Goal: Information Seeking & Learning: Learn about a topic

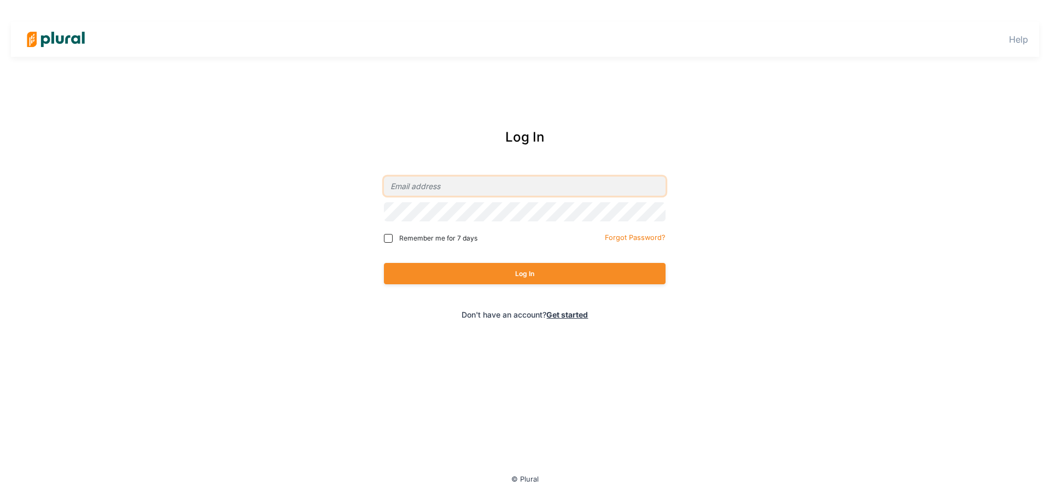
click at [475, 188] on input "email" at bounding box center [525, 186] width 282 height 19
click at [0, 0] on com-1password-button at bounding box center [0, 0] width 0 height 0
type input "[EMAIL_ADDRESS][PERSON_NAME][DOMAIN_NAME]"
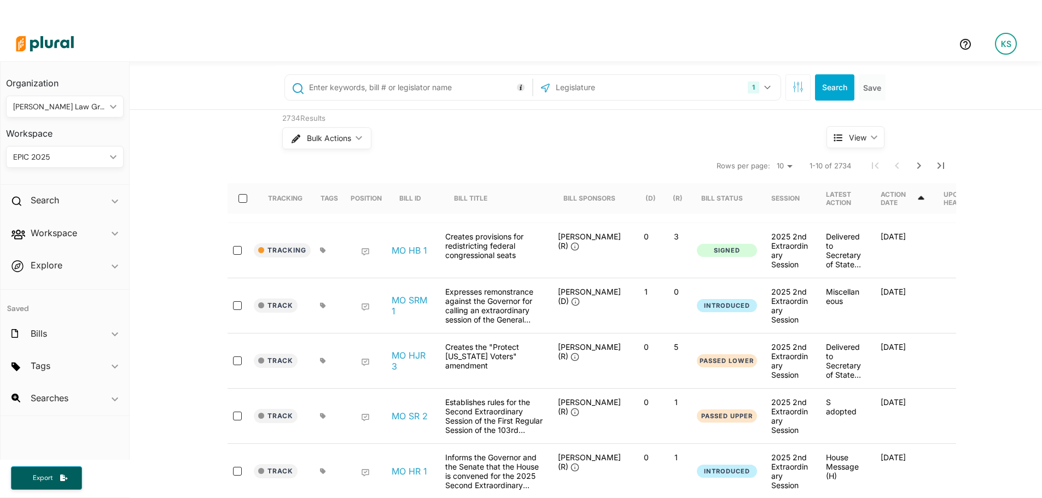
click at [734, 95] on div "1 [US_STATE] [GEOGRAPHIC_DATA] Congress [US_STATE] [US_STATE] [US_STATE] [US_ST…" at bounding box center [657, 87] width 242 height 21
click at [753, 92] on div "1" at bounding box center [753, 88] width 11 height 12
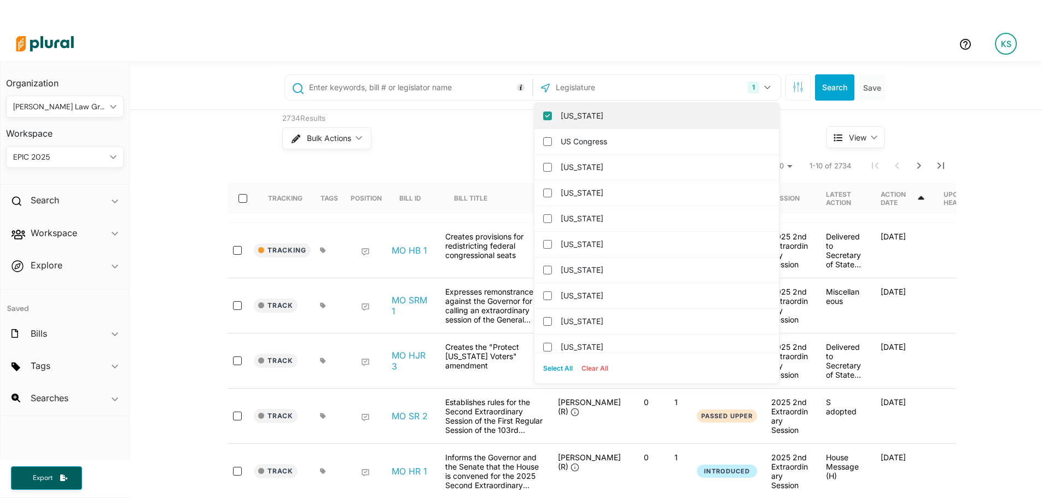
click at [661, 116] on label "[US_STATE]" at bounding box center [664, 116] width 207 height 16
click at [552, 116] on input "[US_STATE]" at bounding box center [547, 116] width 9 height 9
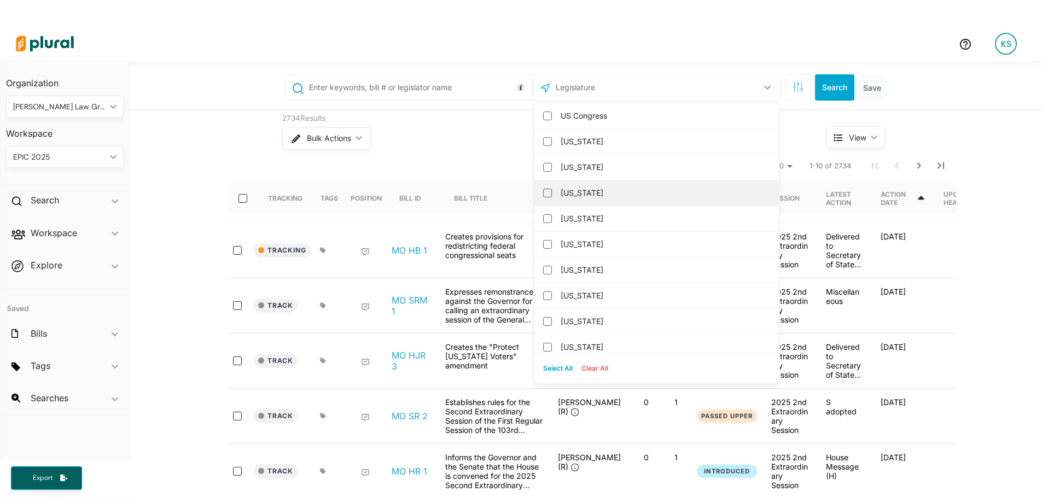
click at [629, 191] on label "[US_STATE]" at bounding box center [664, 193] width 207 height 16
click at [552, 191] on input "[US_STATE]" at bounding box center [547, 193] width 9 height 9
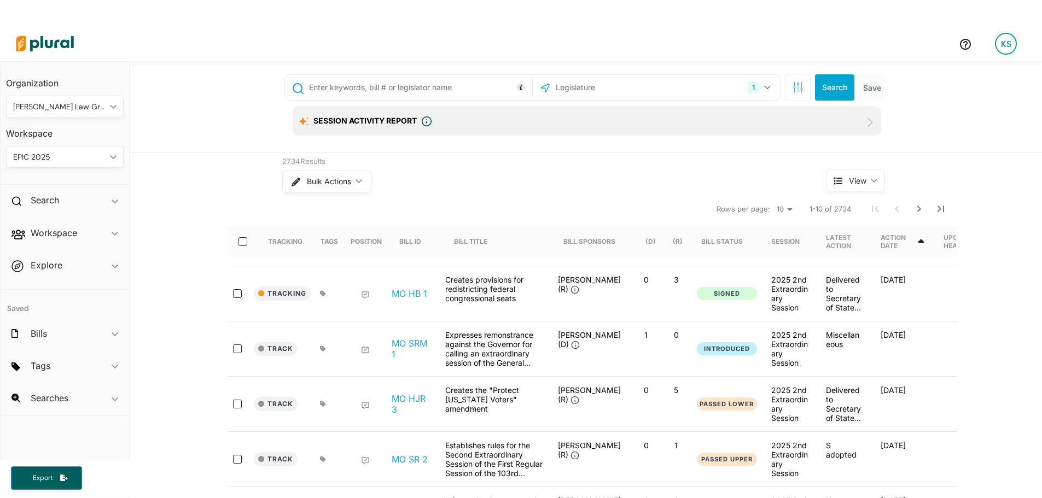
click at [440, 91] on input "text" at bounding box center [419, 87] width 222 height 21
type input "2448"
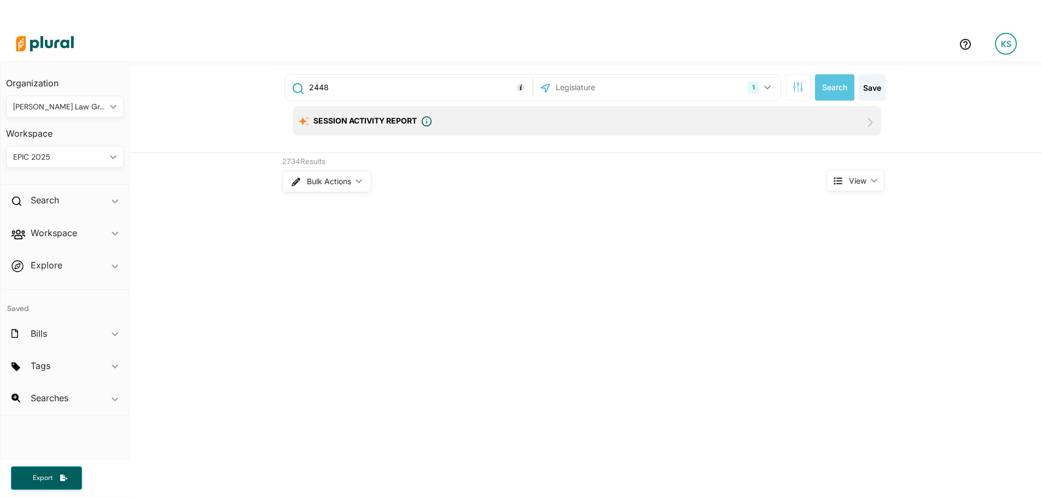
scroll to position [26, 0]
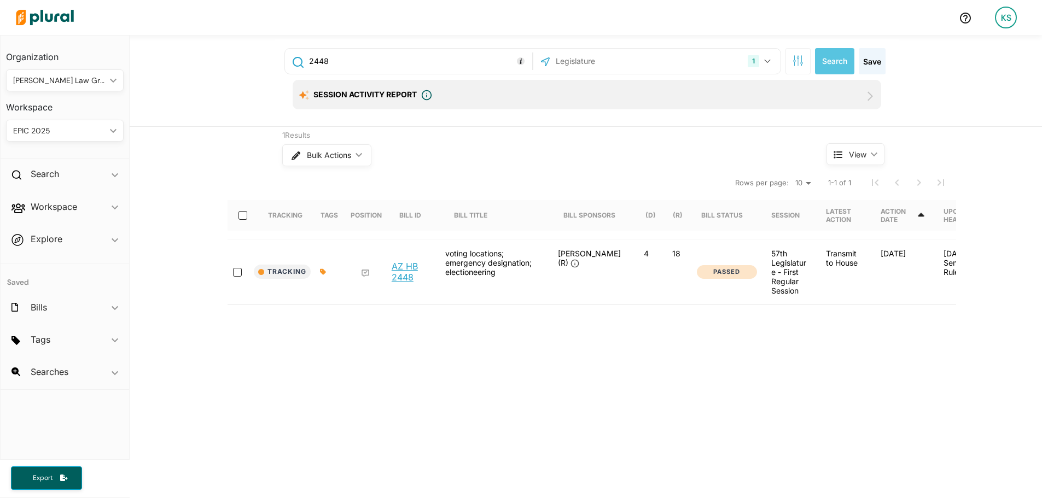
click at [403, 273] on link "AZ HB 2448" at bounding box center [413, 272] width 42 height 22
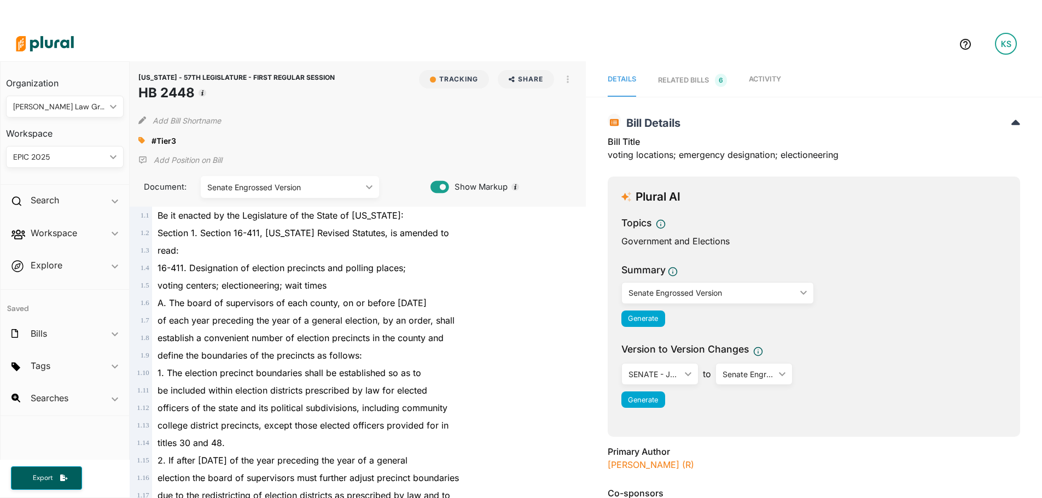
click at [754, 76] on span "Activity" at bounding box center [765, 79] width 32 height 8
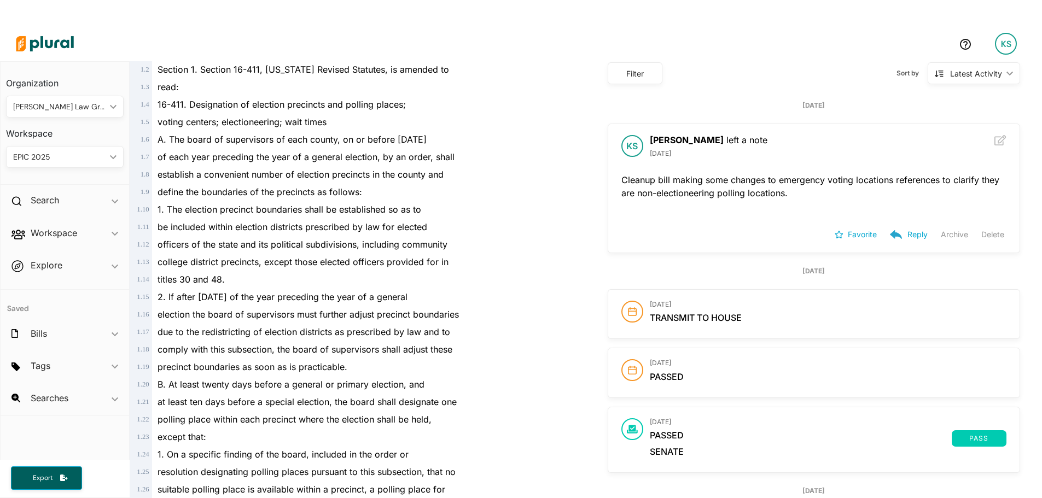
scroll to position [164, 0]
click at [49, 50] on img at bounding box center [45, 44] width 77 height 38
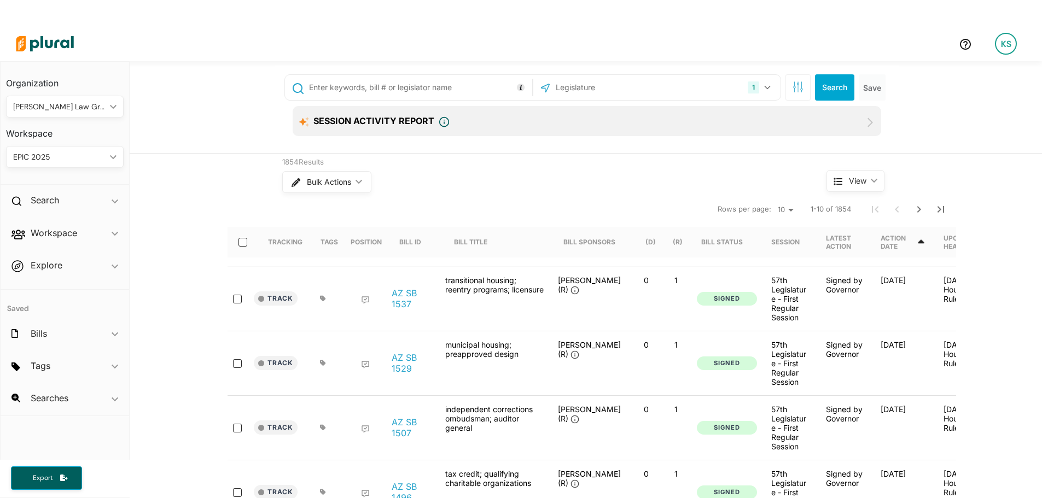
click at [440, 88] on input "text" at bounding box center [419, 87] width 222 height 21
click at [421, 89] on input "text" at bounding box center [419, 87] width 222 height 21
type input "2376"
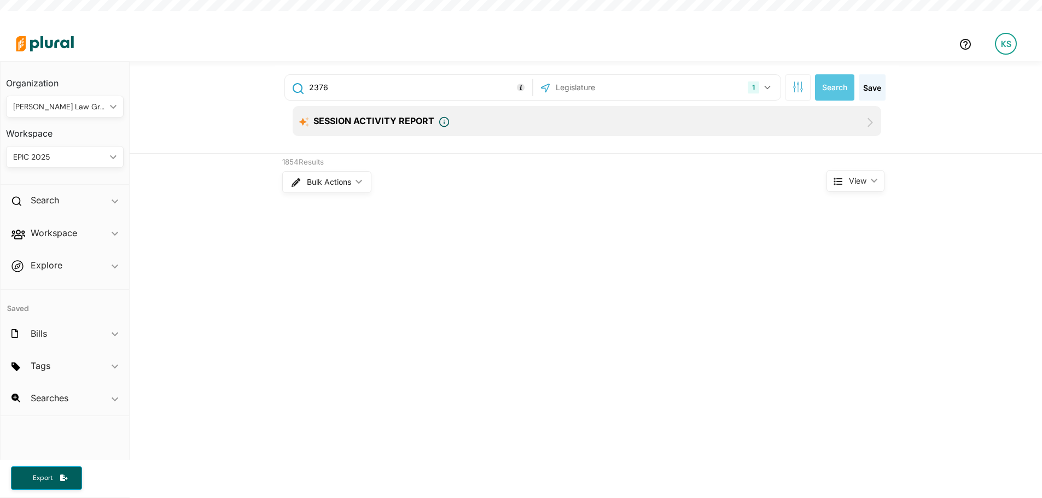
scroll to position [26, 0]
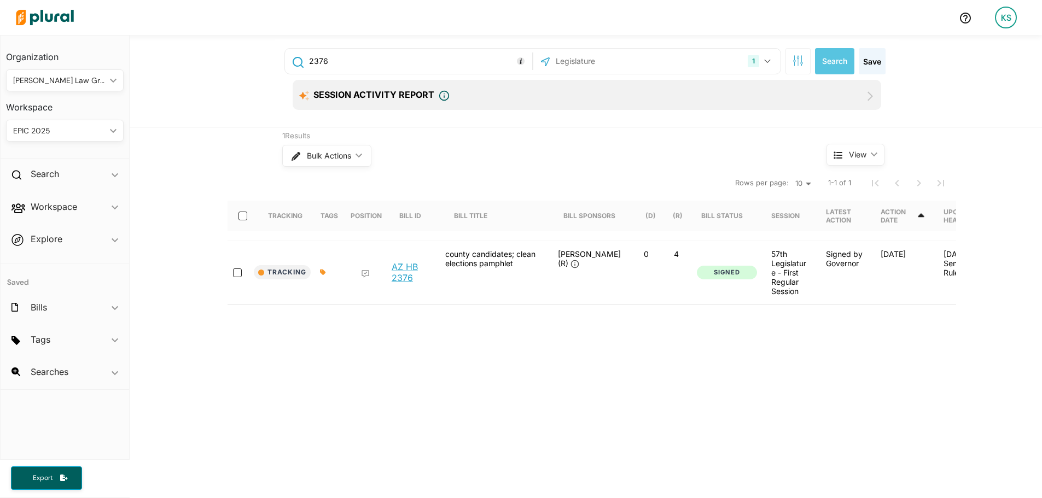
click at [401, 271] on link "AZ HB 2376" at bounding box center [413, 273] width 42 height 22
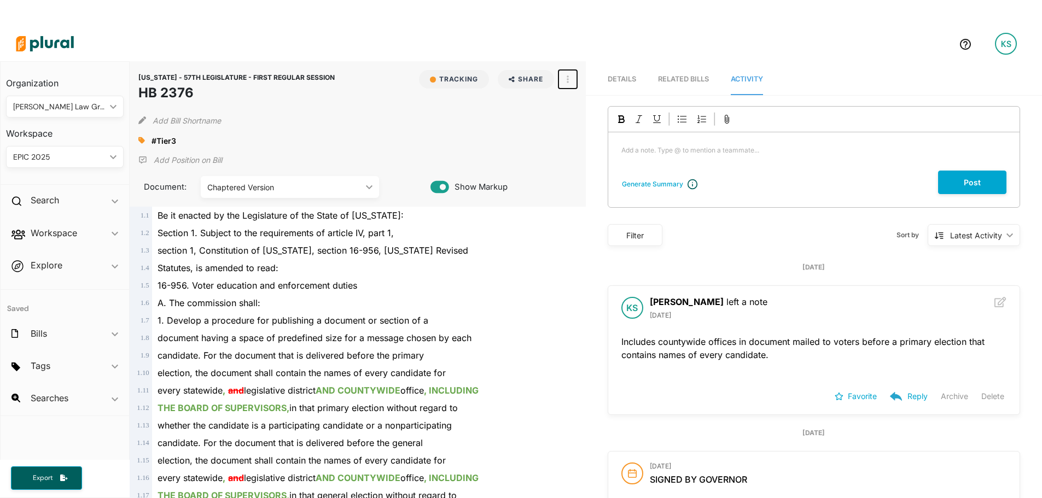
click at [567, 80] on button "button" at bounding box center [568, 79] width 19 height 19
click at [589, 125] on div "View Source" at bounding box center [615, 128] width 66 height 9
click at [47, 49] on img at bounding box center [45, 44] width 77 height 38
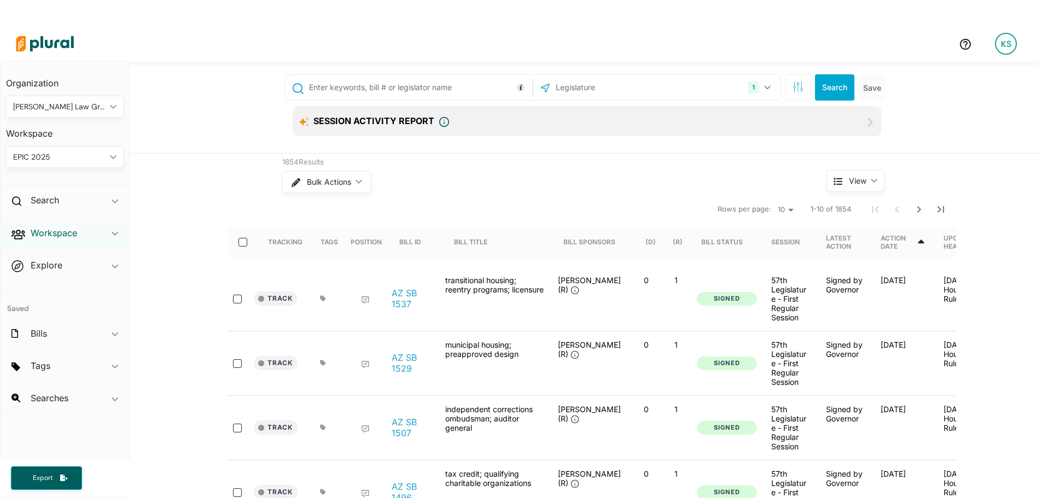
click at [74, 234] on h2 "Workspace" at bounding box center [54, 233] width 47 height 12
click at [45, 274] on h4 "Bills" at bounding box center [67, 273] width 101 height 10
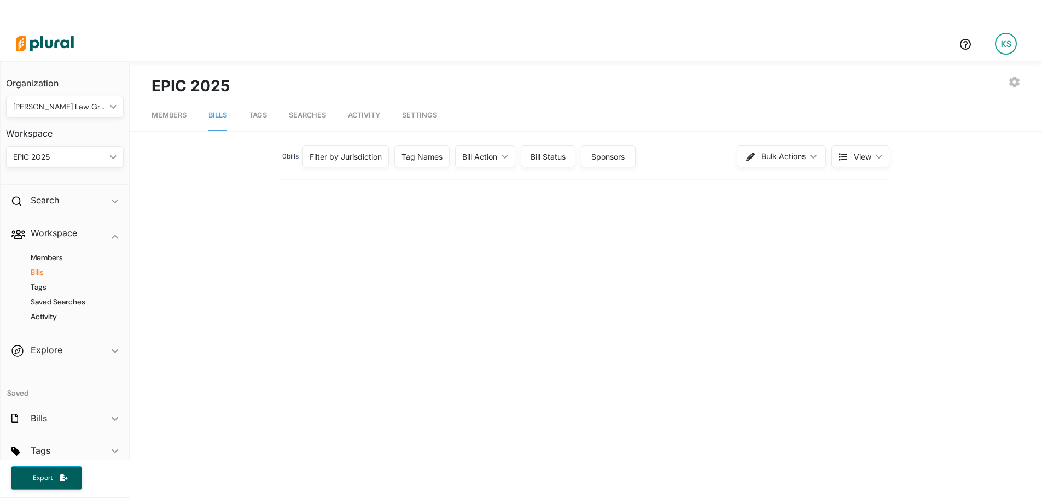
click at [362, 158] on div "Filter by Jurisdiction" at bounding box center [346, 156] width 72 height 11
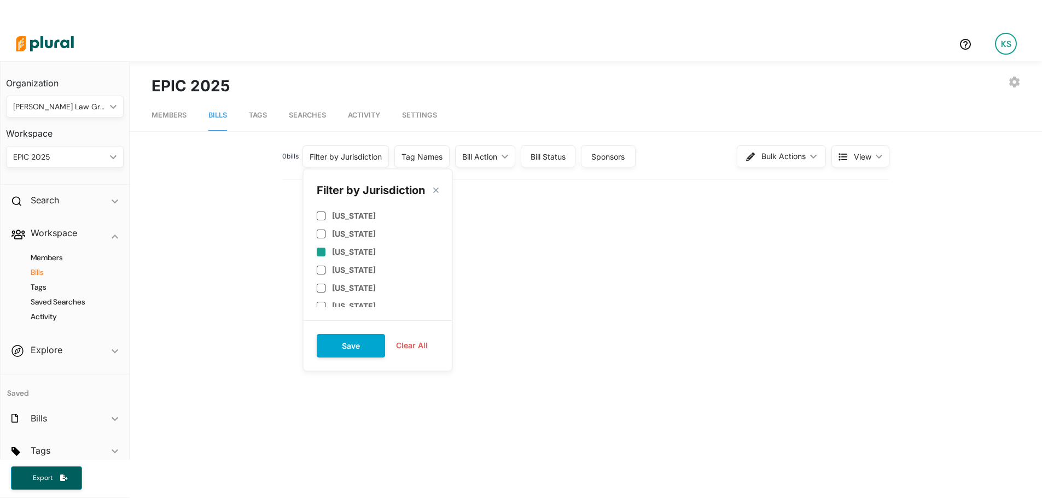
click at [344, 254] on label "[US_STATE]" at bounding box center [354, 251] width 44 height 9
checkbox input "true"
click at [366, 357] on button "Save" at bounding box center [351, 346] width 68 height 24
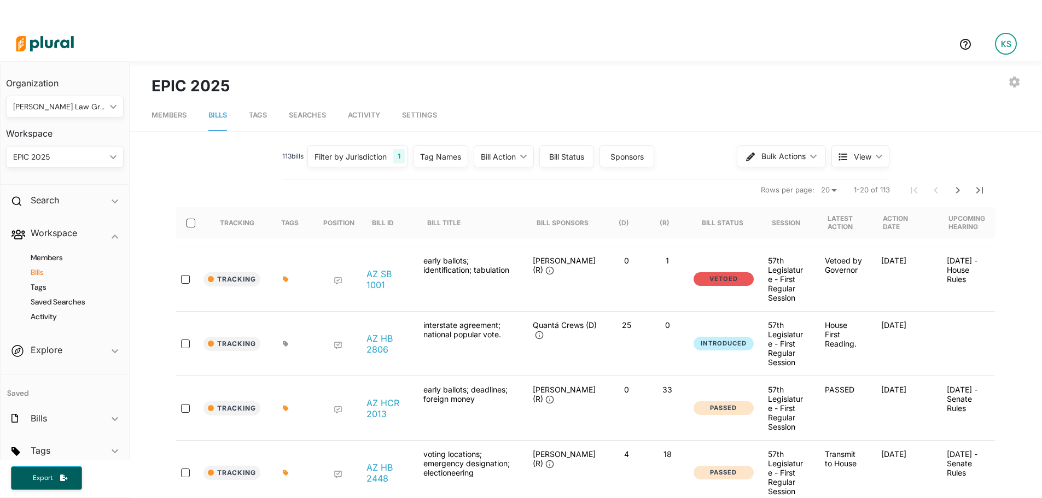
click at [493, 152] on div "Bill Action" at bounding box center [498, 156] width 35 height 11
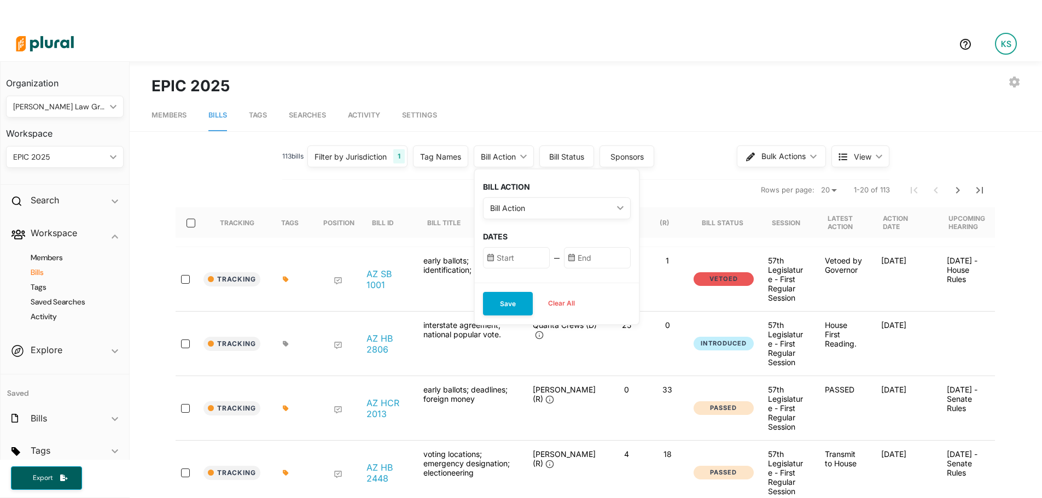
click at [493, 153] on div "Bill Action" at bounding box center [498, 156] width 35 height 11
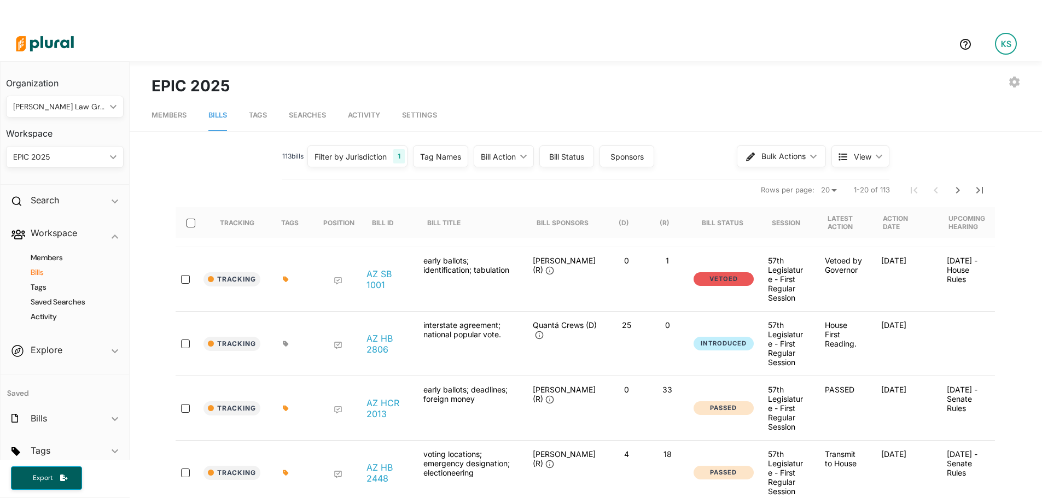
click at [47, 31] on img at bounding box center [45, 44] width 77 height 38
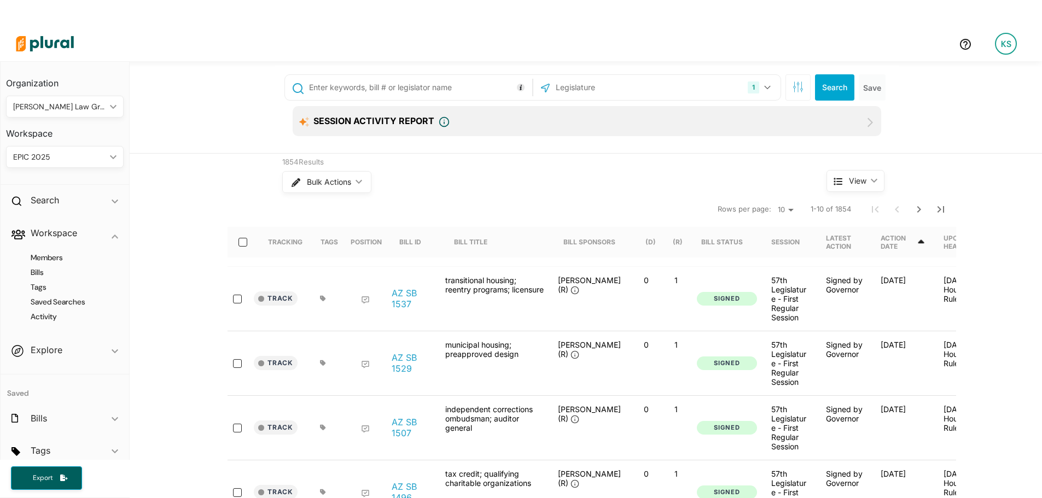
click at [444, 94] on input "text" at bounding box center [419, 87] width 222 height 21
type input "2013"
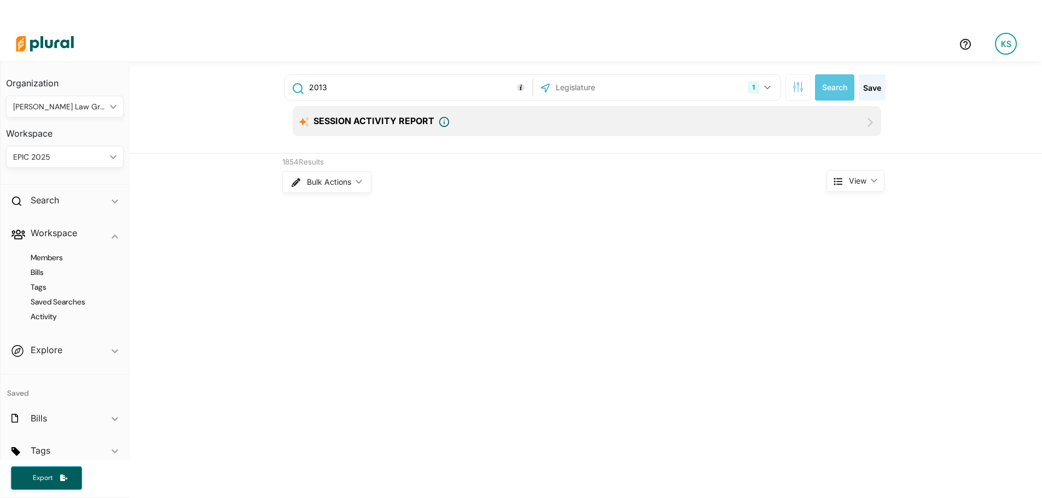
scroll to position [26, 0]
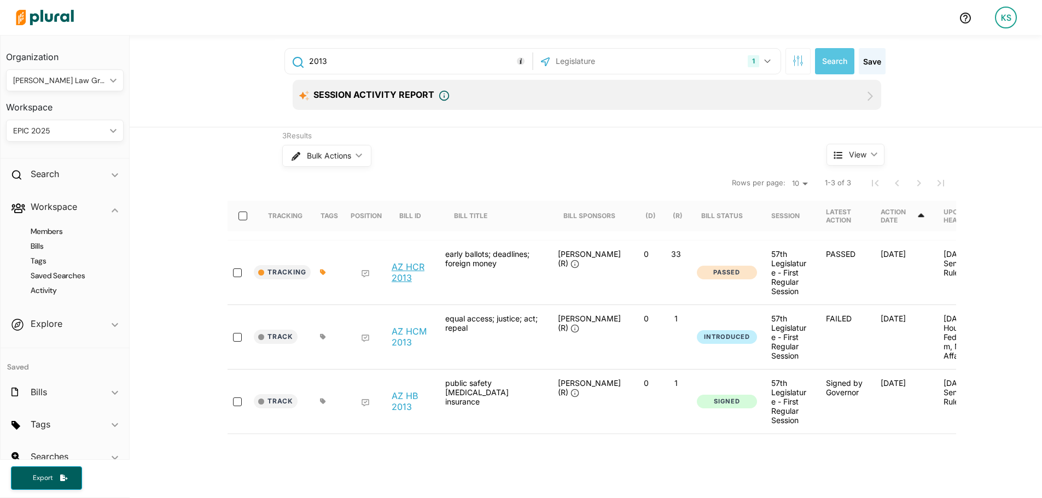
click at [403, 283] on link "AZ HCR 2013" at bounding box center [413, 273] width 42 height 22
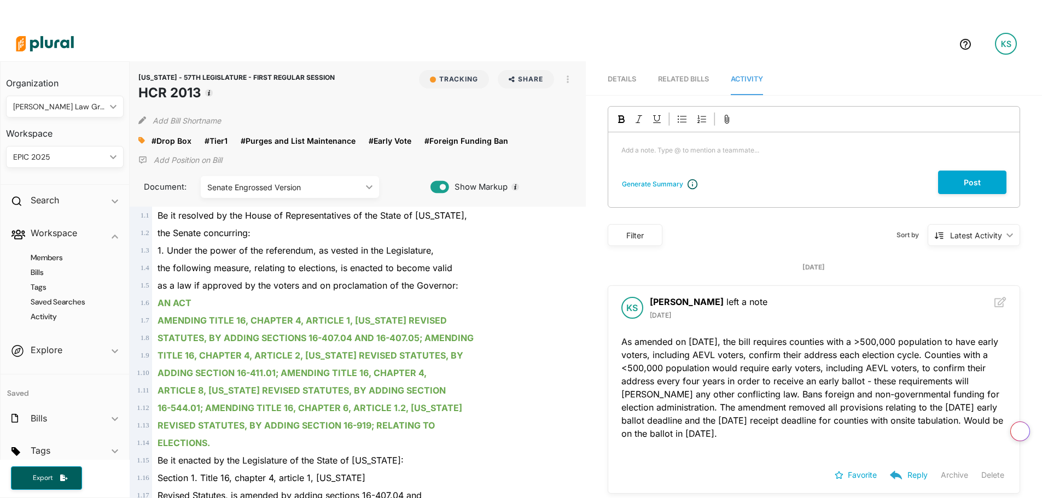
click at [630, 83] on span "Details" at bounding box center [622, 79] width 28 height 8
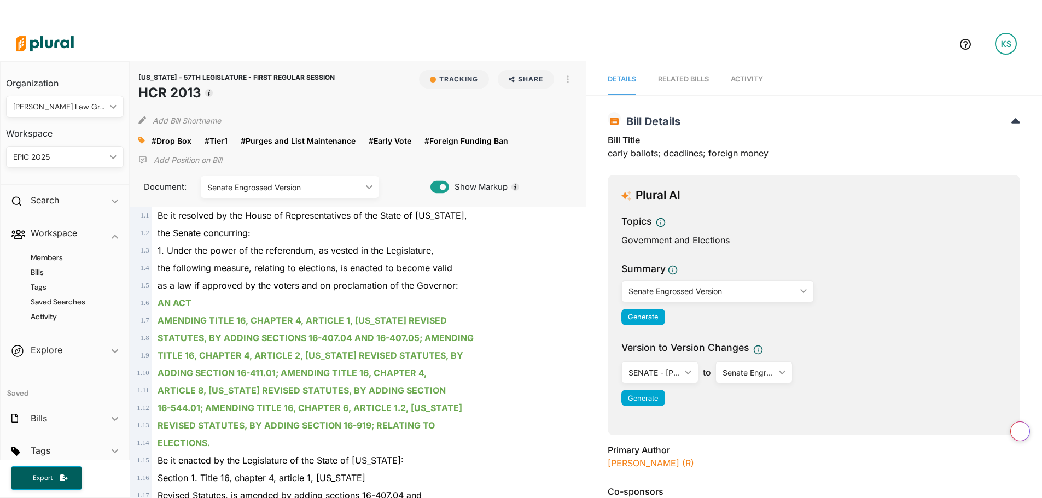
click at [673, 83] on div "RELATED BILLS" at bounding box center [683, 79] width 51 height 10
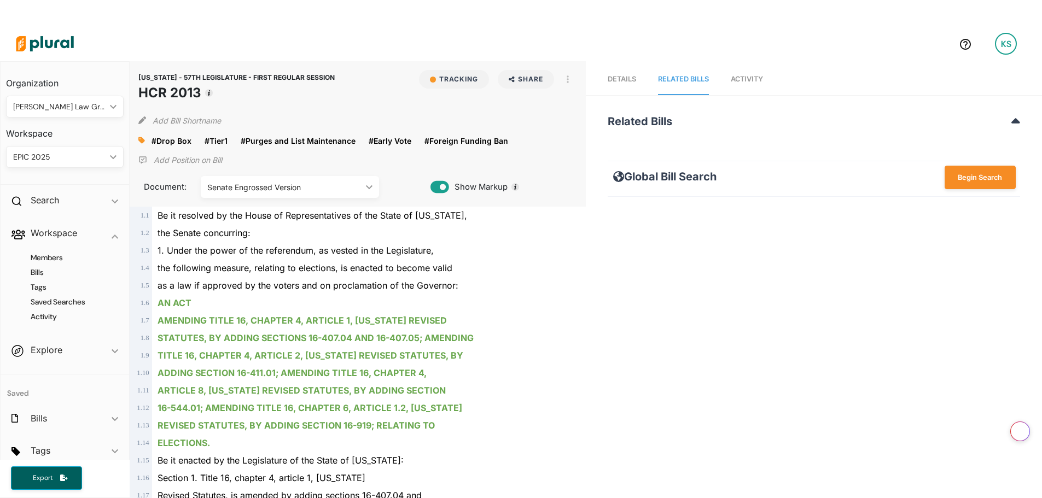
click at [630, 83] on span "Details" at bounding box center [622, 79] width 28 height 8
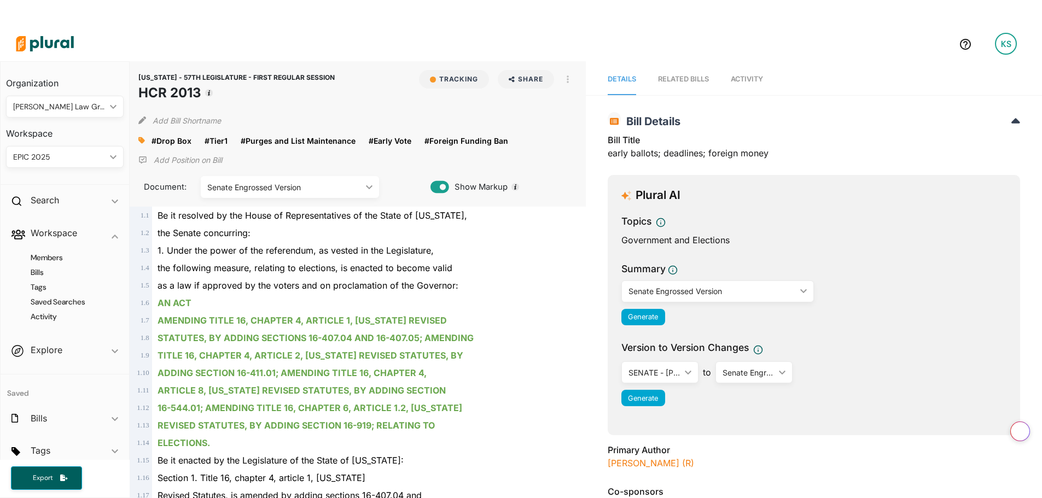
click at [736, 81] on span "Activity" at bounding box center [747, 79] width 32 height 8
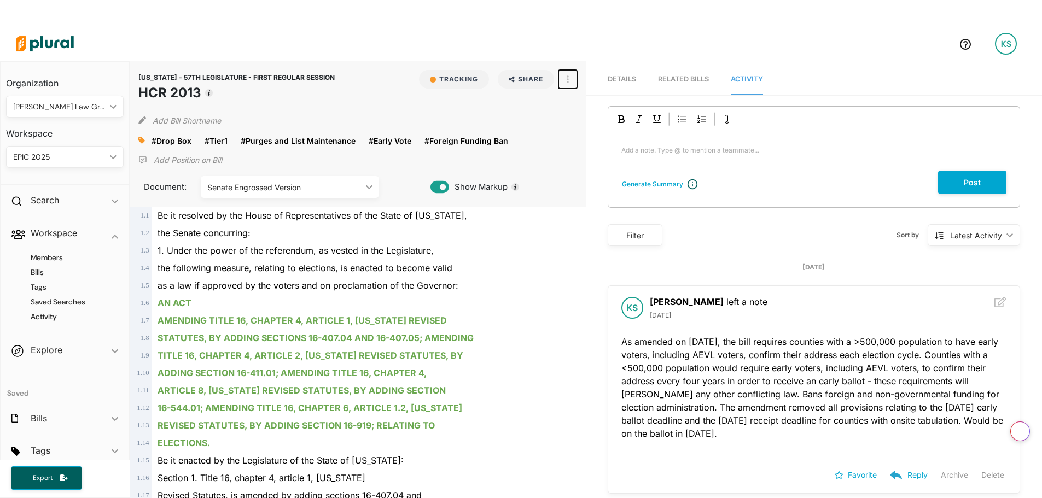
click at [562, 85] on button "button" at bounding box center [568, 79] width 19 height 19
click at [571, 127] on icon at bounding box center [571, 129] width 8 height 8
click at [26, 48] on img at bounding box center [45, 44] width 77 height 38
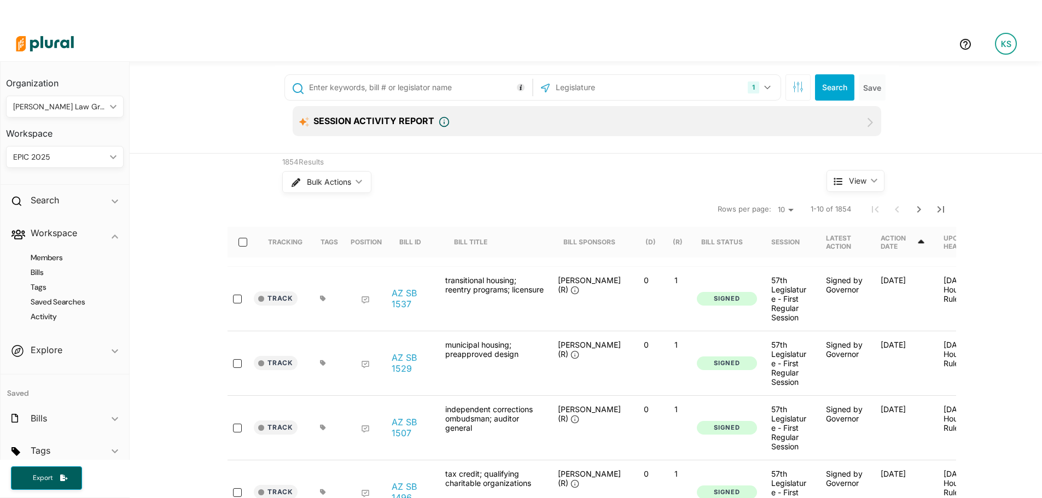
click at [460, 86] on input "text" at bounding box center [419, 87] width 222 height 21
click at [518, 196] on div "Bulk Actions ic_keyboard_arrow_down" at bounding box center [533, 182] width 503 height 28
click at [63, 273] on h4 "Bills" at bounding box center [67, 273] width 101 height 10
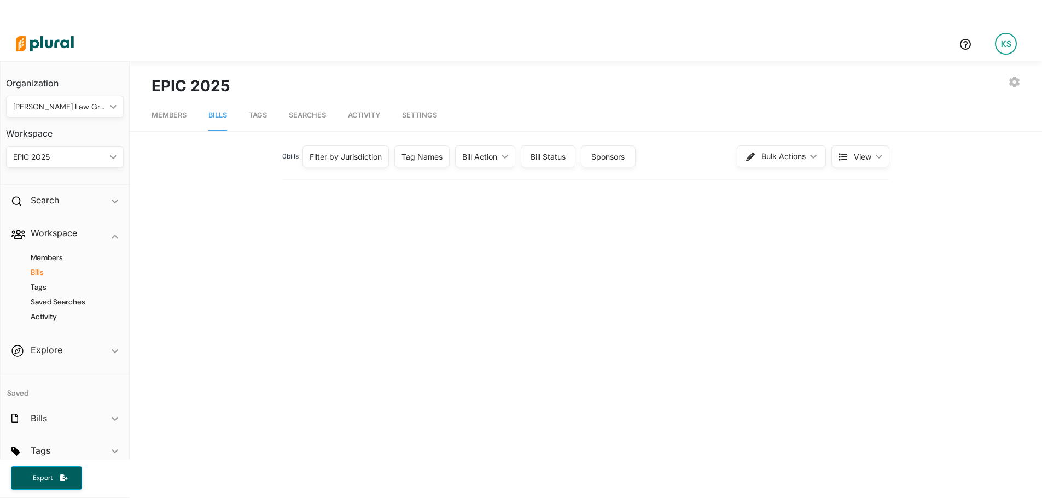
click at [356, 165] on div "Filter by Jurisdiction" at bounding box center [346, 157] width 86 height 22
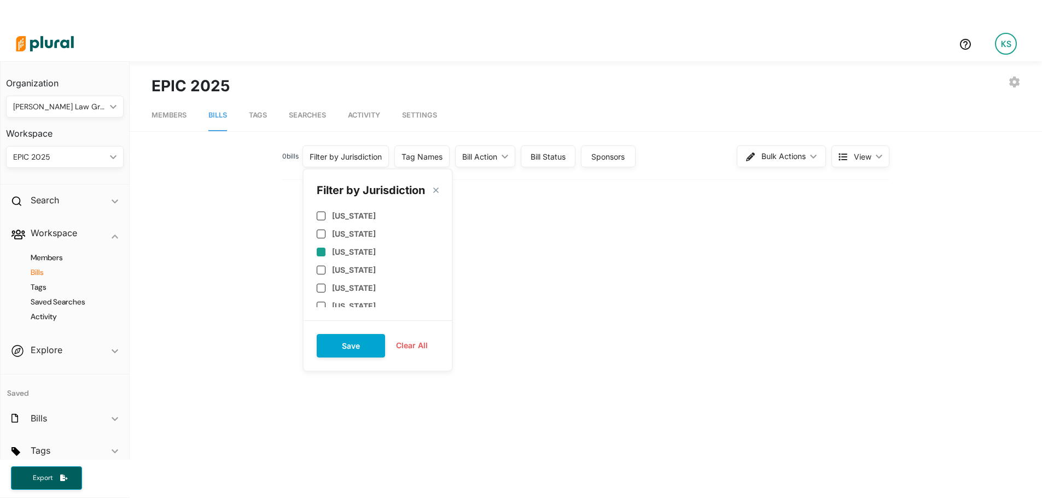
click at [355, 248] on label "[US_STATE]" at bounding box center [354, 251] width 44 height 9
checkbox input "true"
drag, startPoint x: 350, startPoint y: 342, endPoint x: 356, endPoint y: 341, distance: 6.1
click at [350, 342] on button "Save" at bounding box center [351, 346] width 68 height 24
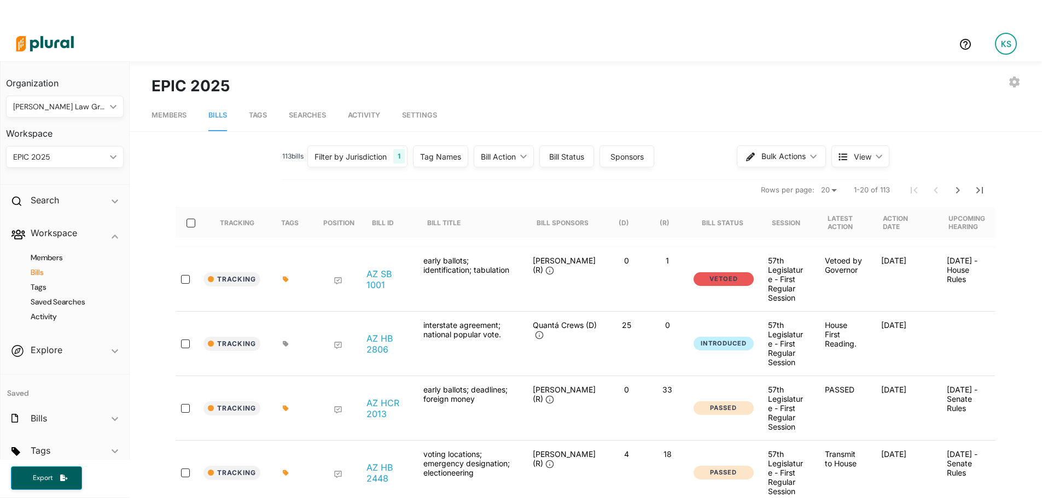
click at [558, 154] on div "Bill Status" at bounding box center [567, 156] width 40 height 11
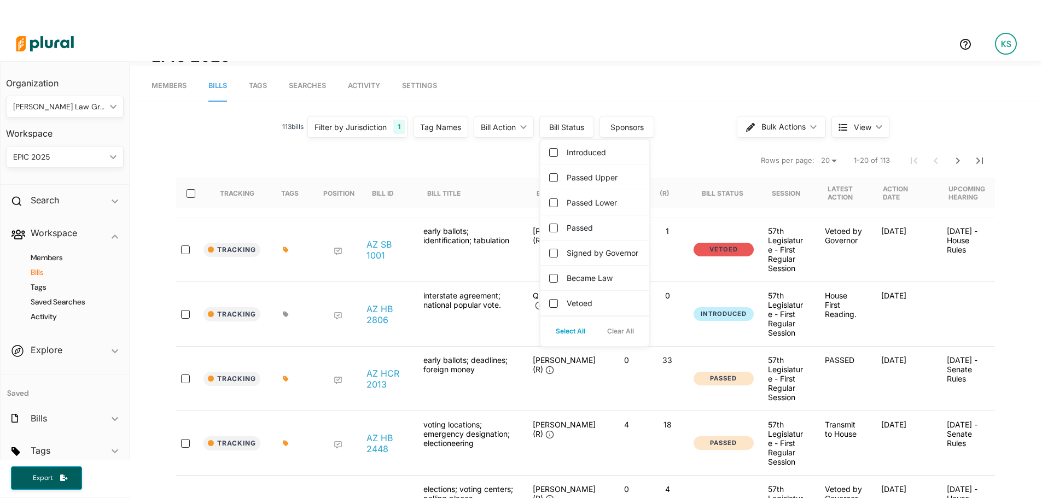
scroll to position [109, 0]
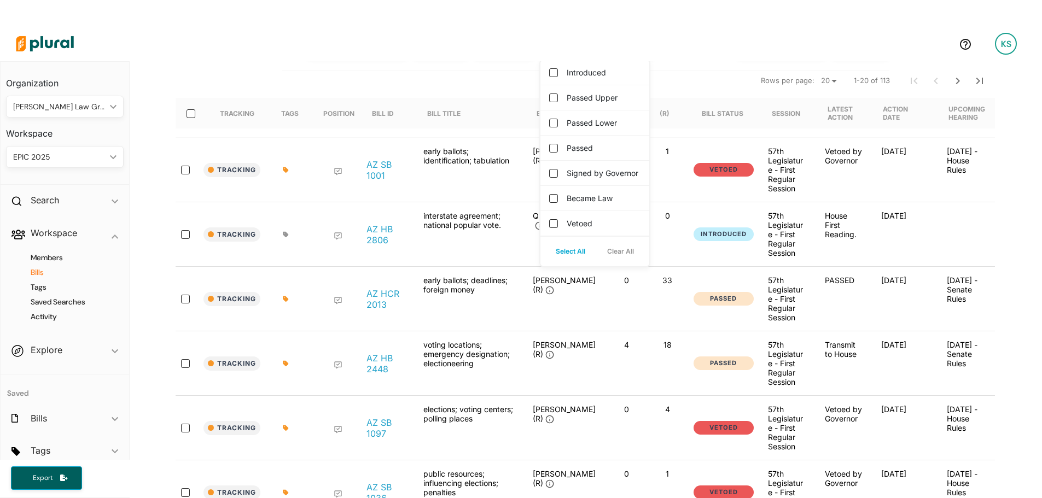
click at [593, 204] on label "Became Law" at bounding box center [590, 198] width 46 height 11
click at [558, 203] on input "Became Law" at bounding box center [553, 198] width 9 height 9
checkbox input "true"
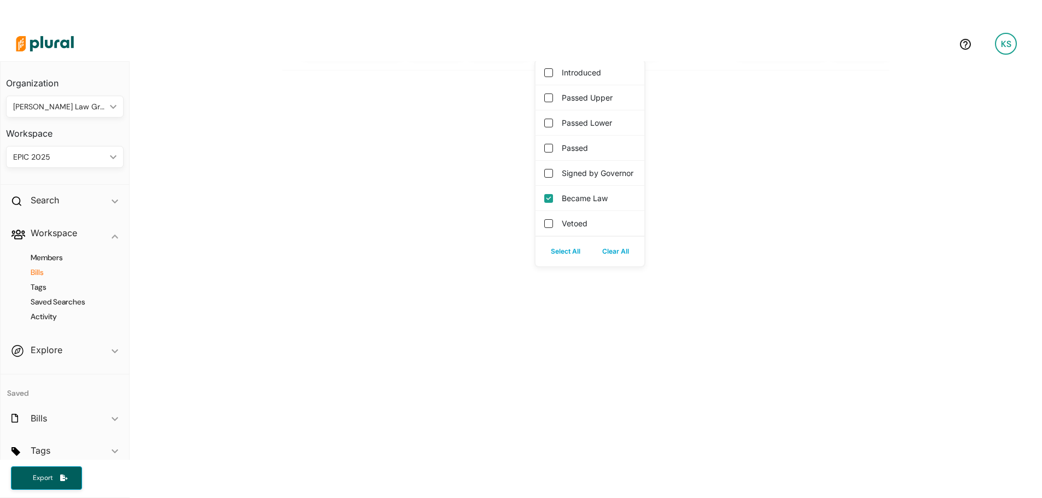
click at [795, 217] on div "0 bill s Filter by Jurisdiction 1 Filter by Jurisdiction close [US_STATE] [US_S…" at bounding box center [586, 361] width 869 height 657
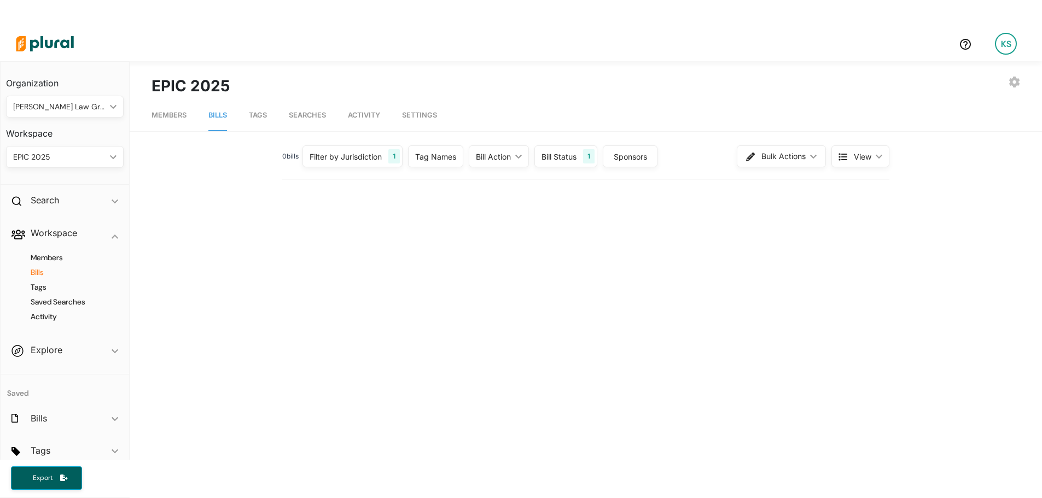
click at [550, 155] on div "Bill Status" at bounding box center [559, 156] width 35 height 11
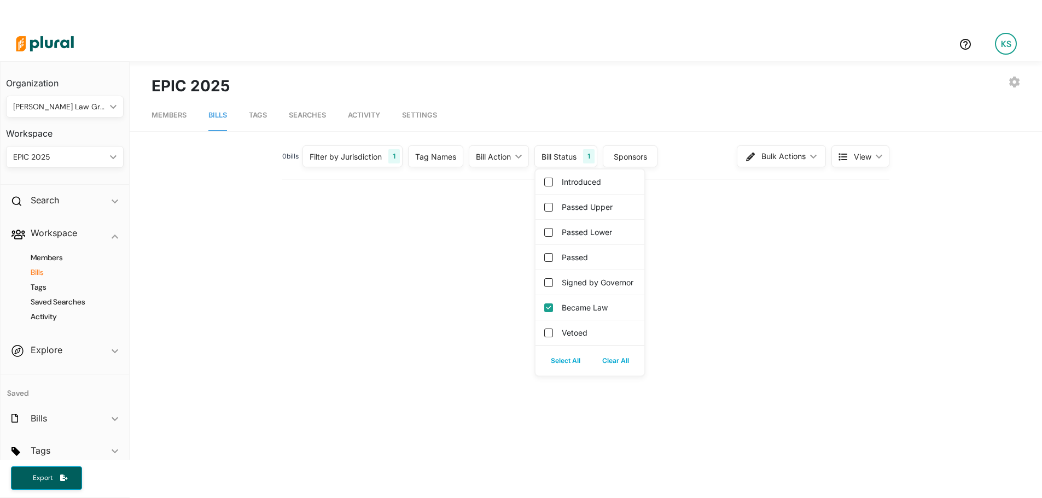
click at [590, 257] on div "Passed" at bounding box center [590, 257] width 109 height 25
click at [581, 252] on label "Passed" at bounding box center [575, 257] width 26 height 11
click at [553, 253] on input "Passed" at bounding box center [548, 257] width 9 height 9
checkbox input "true"
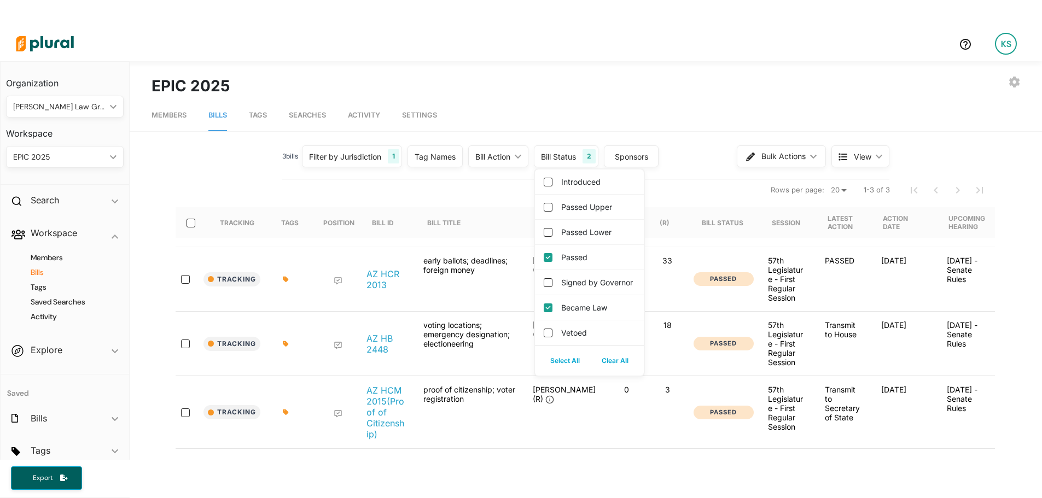
click at [583, 288] on label "Signed by Governor" at bounding box center [597, 282] width 72 height 11
click at [553, 287] on governor "Signed by Governor" at bounding box center [548, 282] width 9 height 9
checkbox governor "true"
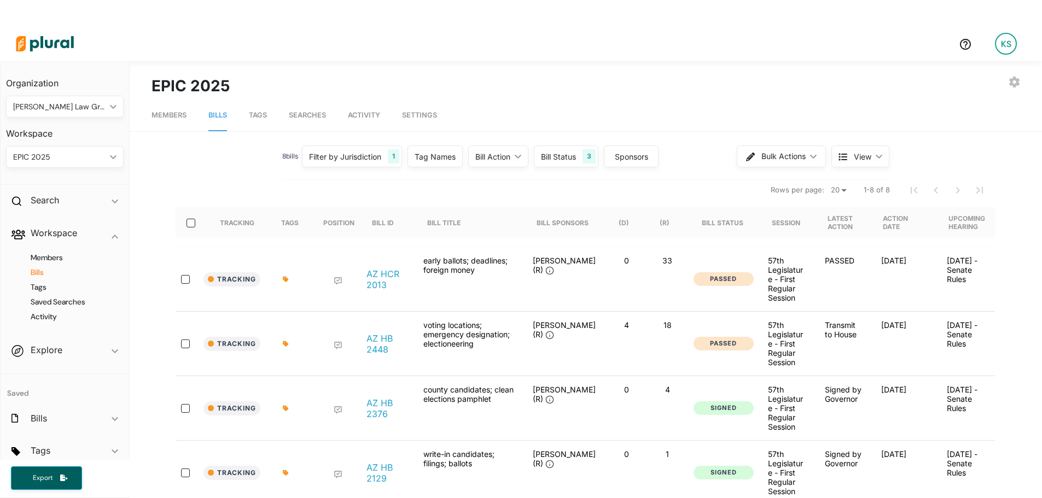
click at [684, 123] on nav "Members Bills Tags Searches Activity Settings" at bounding box center [586, 114] width 913 height 34
click at [344, 159] on div "Filter by Jurisdiction" at bounding box center [345, 156] width 72 height 11
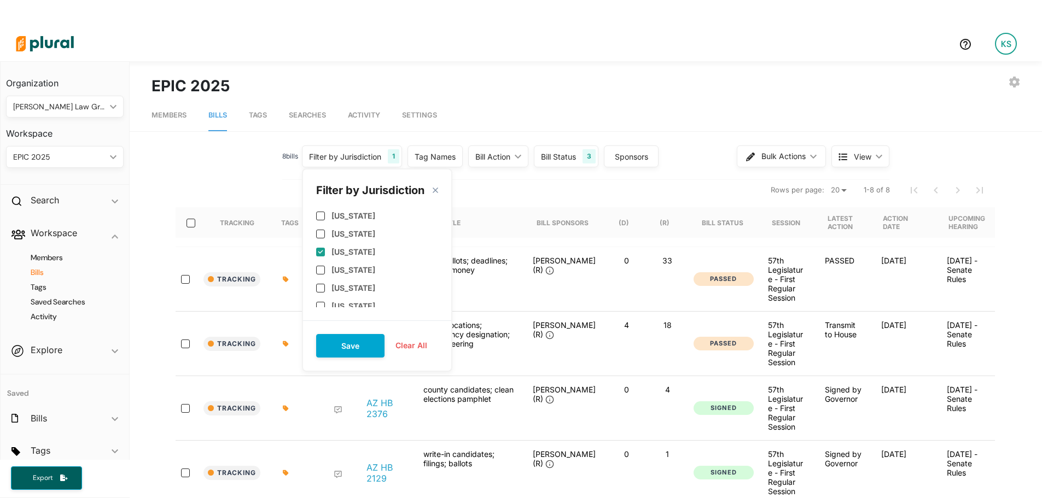
click at [344, 159] on div "Filter by Jurisdiction" at bounding box center [345, 156] width 72 height 11
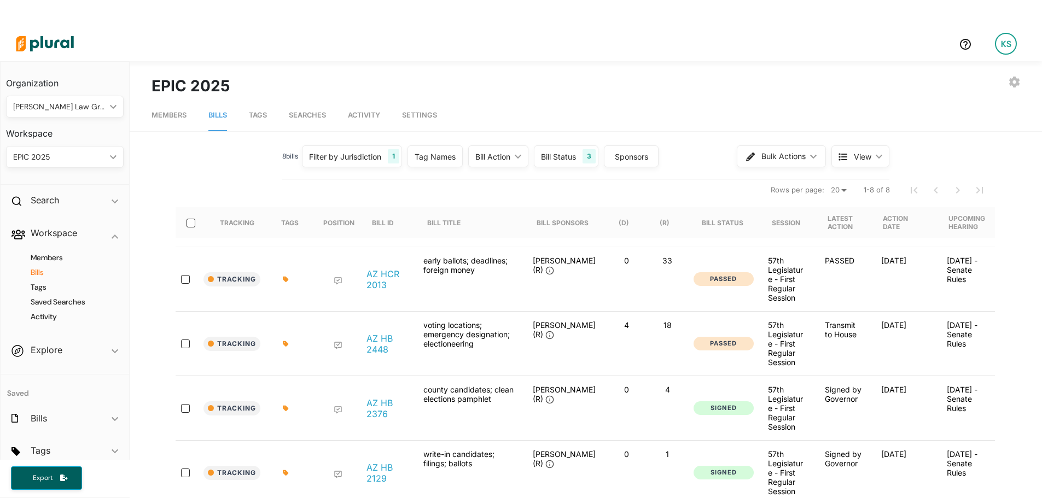
click at [547, 163] on div "Bill Status 3" at bounding box center [566, 157] width 65 height 22
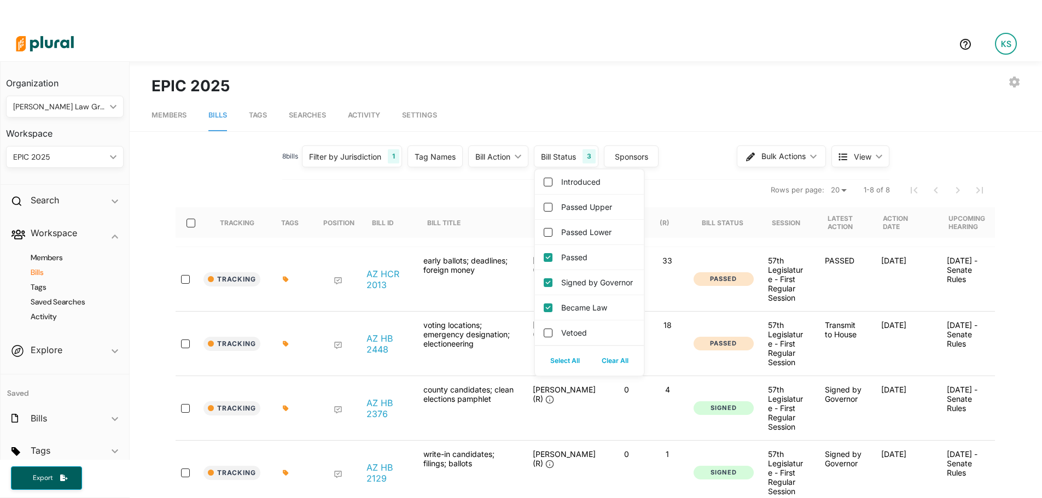
click at [575, 254] on label "Passed" at bounding box center [574, 257] width 26 height 11
click at [553, 254] on input "Passed" at bounding box center [548, 257] width 9 height 9
checkbox input "false"
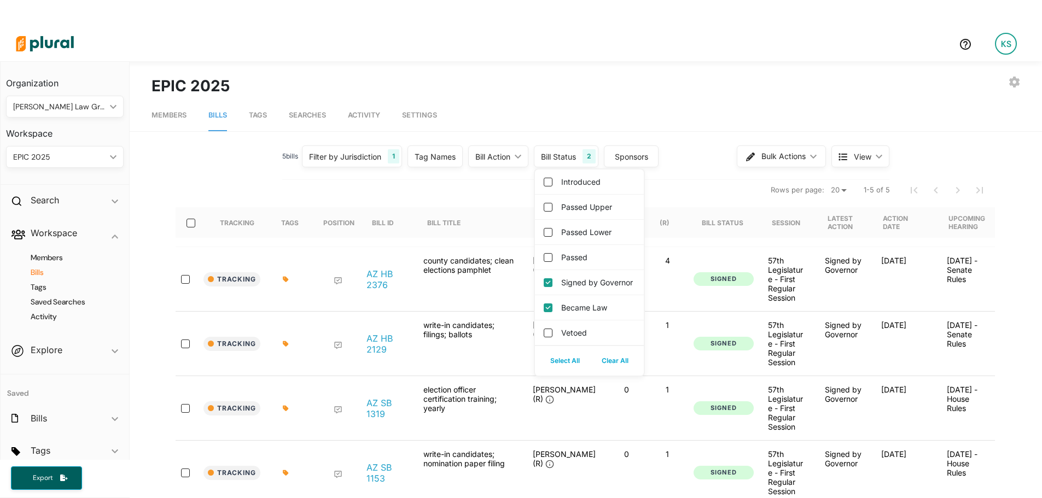
click at [678, 148] on div "5 bill s Filter by Jurisdiction 1 Filter by Jurisdiction close [US_STATE] [US_S…" at bounding box center [585, 156] width 607 height 28
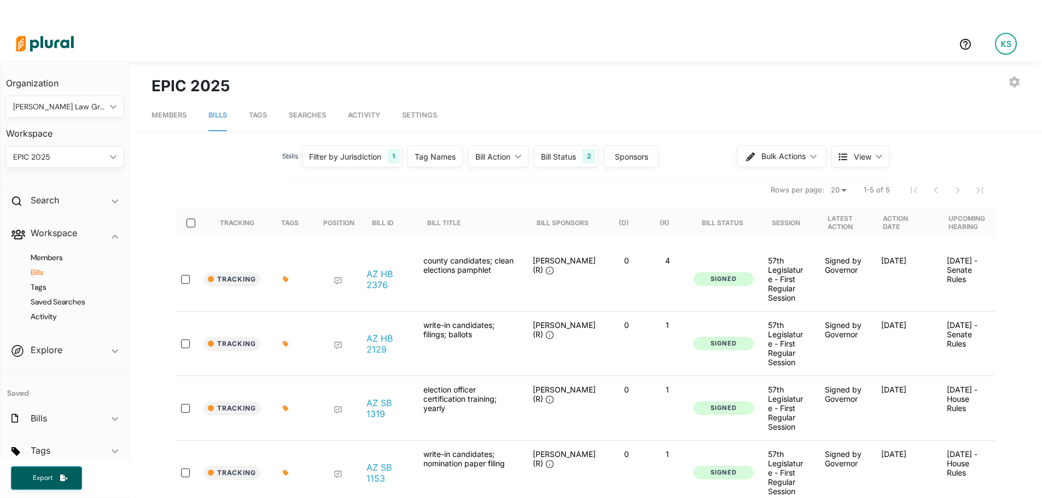
click at [35, 44] on img at bounding box center [45, 44] width 77 height 38
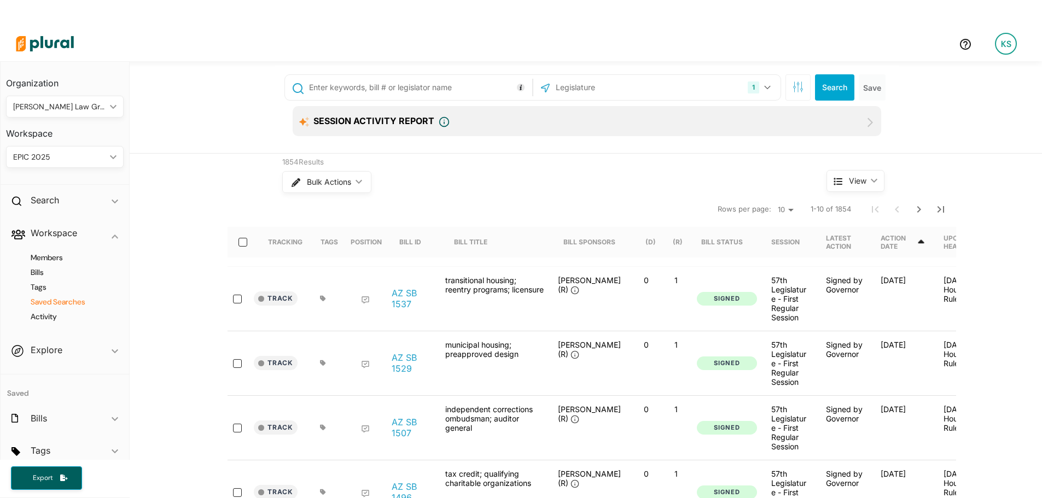
click at [52, 303] on h4 "Saved Searches" at bounding box center [67, 302] width 101 height 10
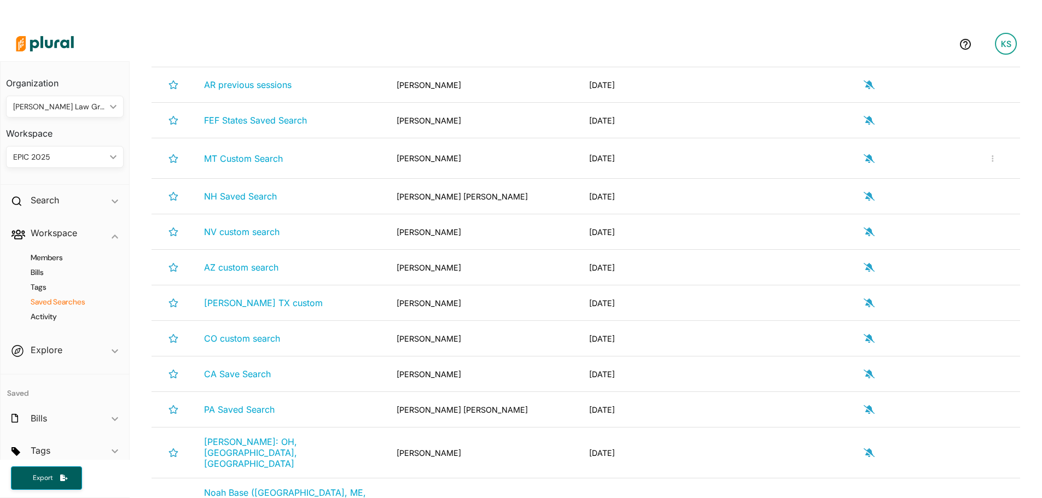
scroll to position [438, 0]
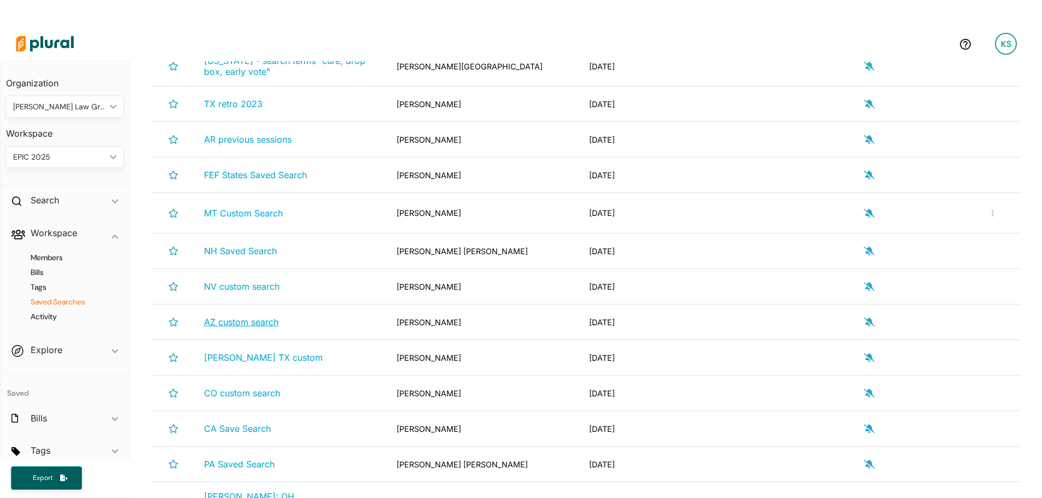
click at [264, 317] on span "AZ custom search" at bounding box center [241, 322] width 74 height 11
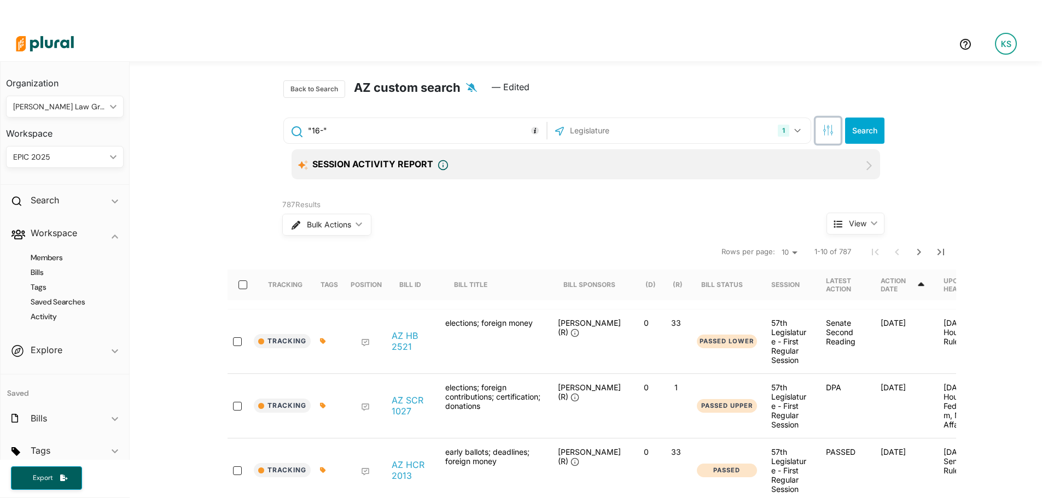
click at [824, 129] on icon "button" at bounding box center [828, 130] width 11 height 11
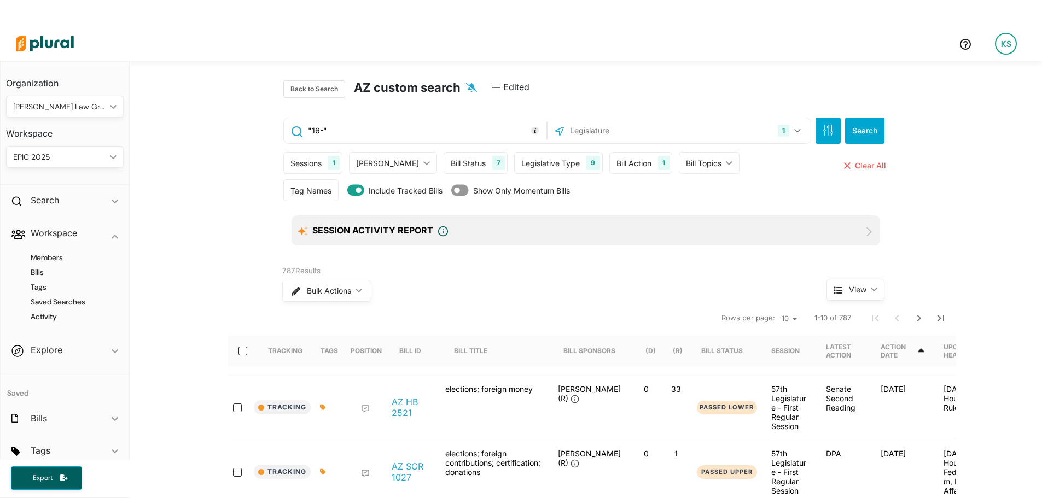
click at [591, 142] on div "1 [US_STATE] [GEOGRAPHIC_DATA] Congress [US_STATE] [US_STATE] [US_STATE] [US_ST…" at bounding box center [679, 130] width 263 height 25
click at [636, 131] on input "text" at bounding box center [627, 130] width 117 height 21
click at [791, 128] on button "1" at bounding box center [791, 130] width 34 height 21
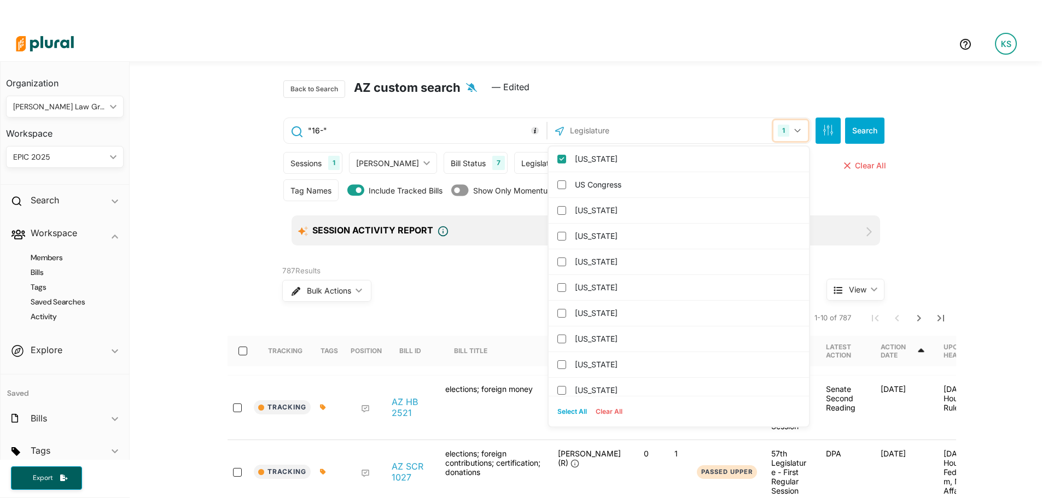
click at [791, 128] on button "1" at bounding box center [791, 130] width 34 height 21
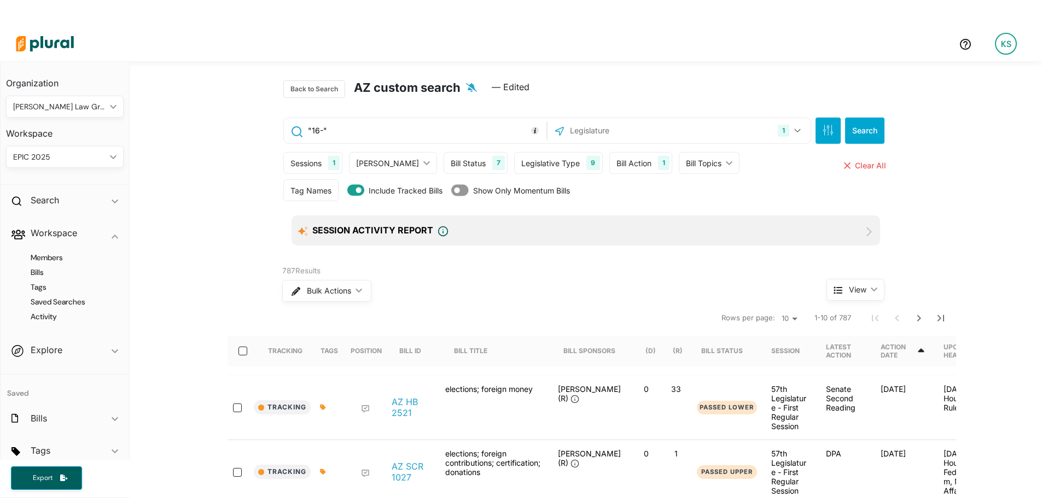
click at [617, 162] on div "Bill Action" at bounding box center [634, 163] width 35 height 11
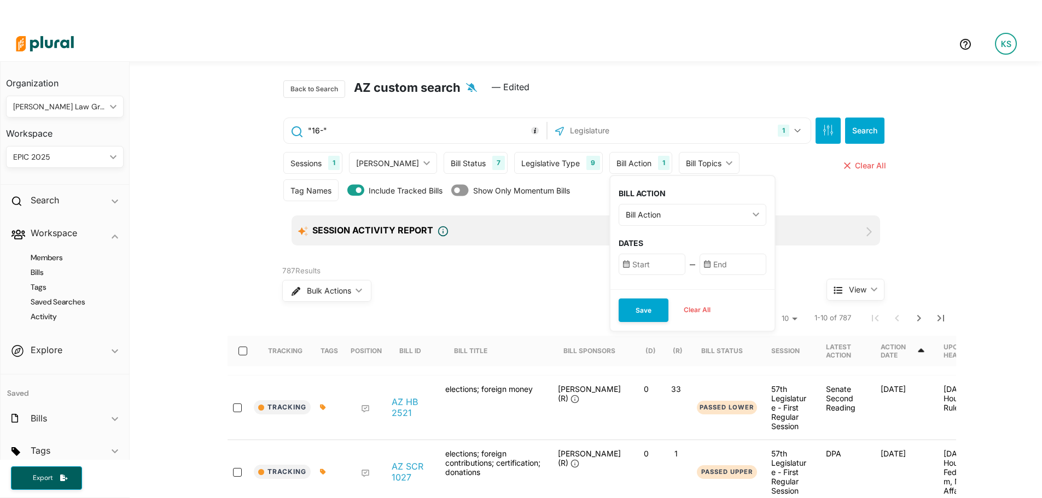
click at [617, 166] on div "Bill Action" at bounding box center [634, 163] width 35 height 11
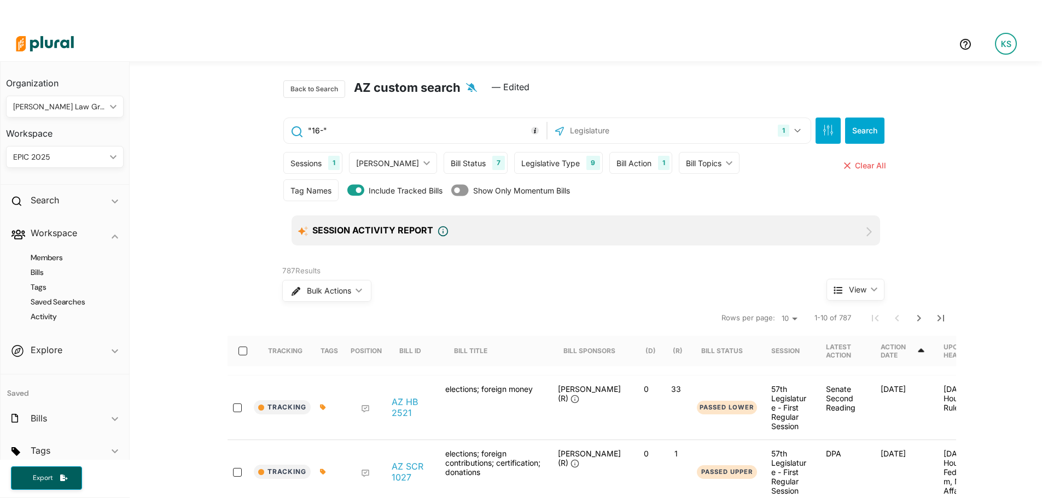
click at [444, 170] on div "Bill Status 7" at bounding box center [476, 163] width 64 height 22
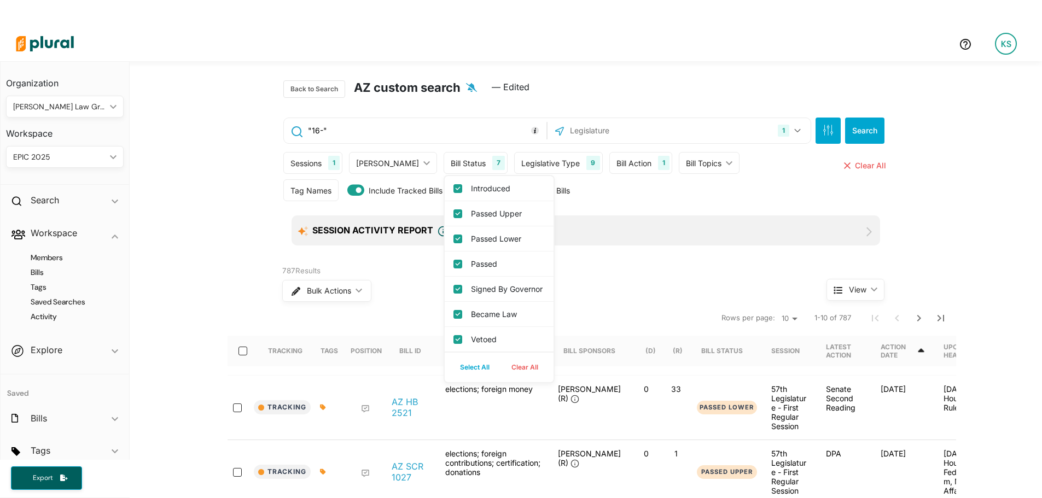
click at [501, 376] on button "Clear All" at bounding box center [525, 367] width 49 height 16
checkbox input "false"
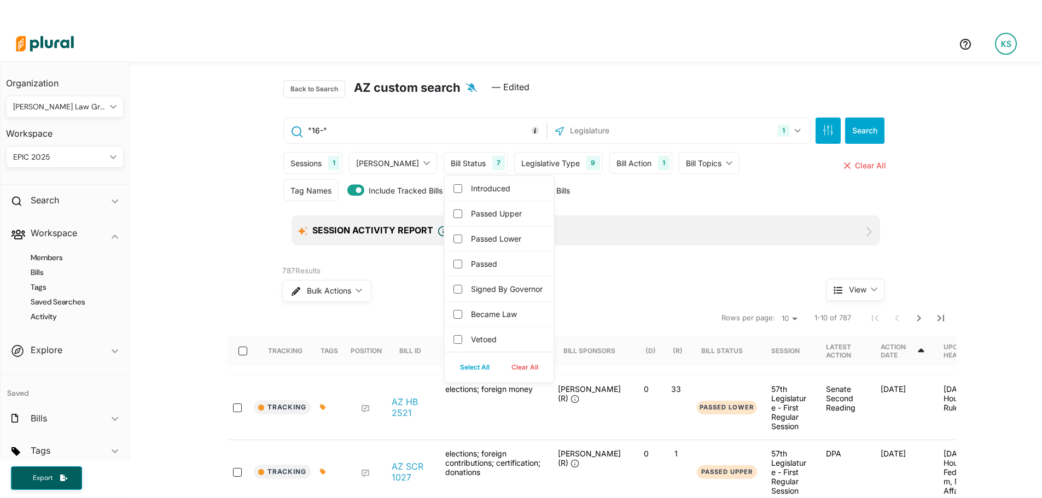
checkbox governor "false"
checkbox input "false"
click at [471, 295] on label "Signed by Governor" at bounding box center [507, 288] width 72 height 11
click at [454, 294] on governor "Signed by Governor" at bounding box center [458, 289] width 9 height 9
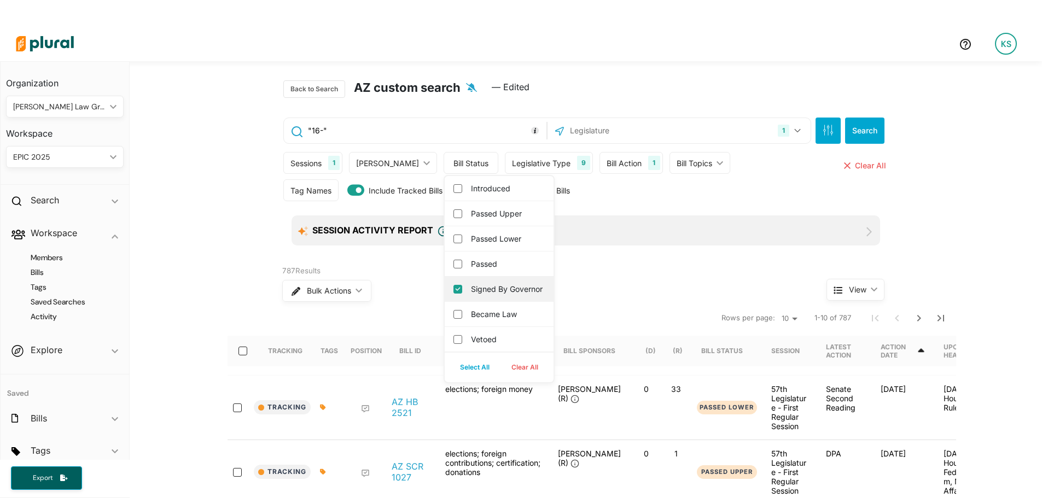
checkbox governor "true"
click at [471, 320] on label "Became Law" at bounding box center [507, 314] width 72 height 11
click at [461, 319] on input "Became Law" at bounding box center [458, 314] width 9 height 9
checkbox input "true"
click at [868, 136] on button "Search" at bounding box center [864, 131] width 39 height 26
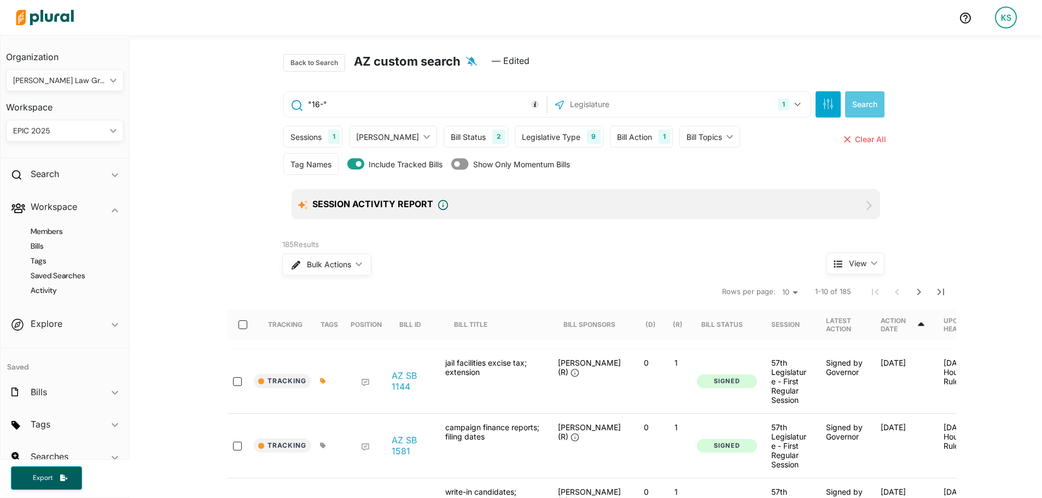
click at [356, 166] on icon at bounding box center [356, 163] width 18 height 15
click at [855, 99] on button "Search" at bounding box center [864, 104] width 39 height 26
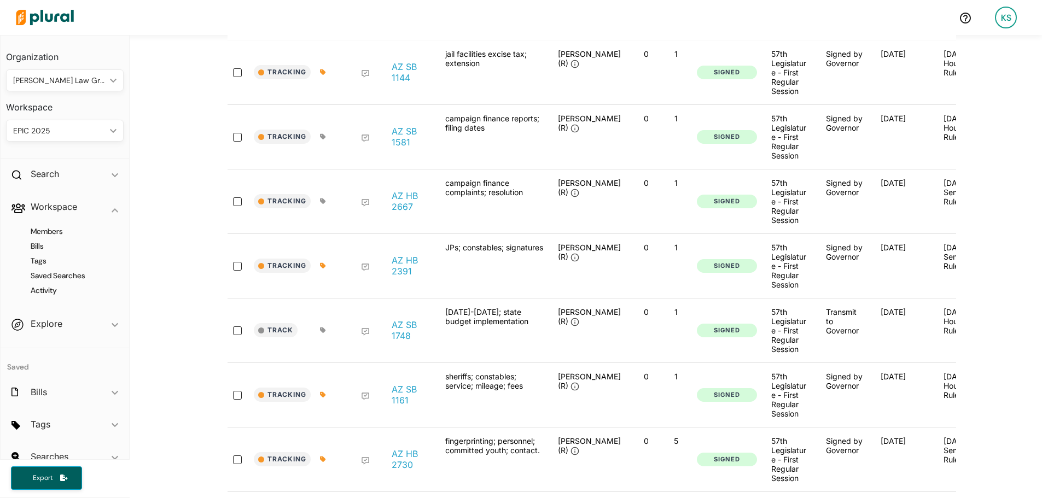
scroll to position [36, 0]
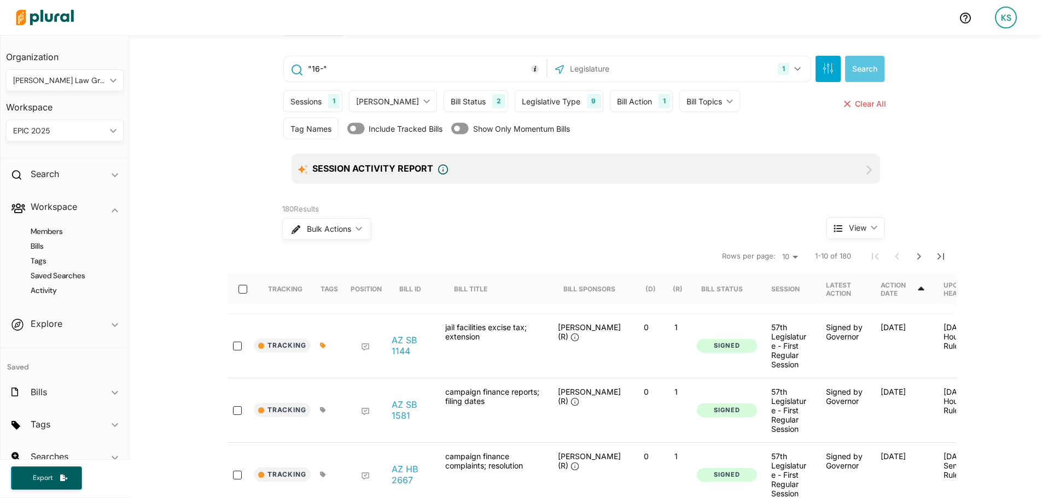
click at [771, 256] on nav "Rows per page: 10 20 50 1-10 of 180" at bounding box center [592, 256] width 729 height 31
click at [782, 256] on select "10 20 50" at bounding box center [790, 257] width 24 height 13
select select "50"
click at [778, 251] on select "10 20 50" at bounding box center [790, 257] width 24 height 13
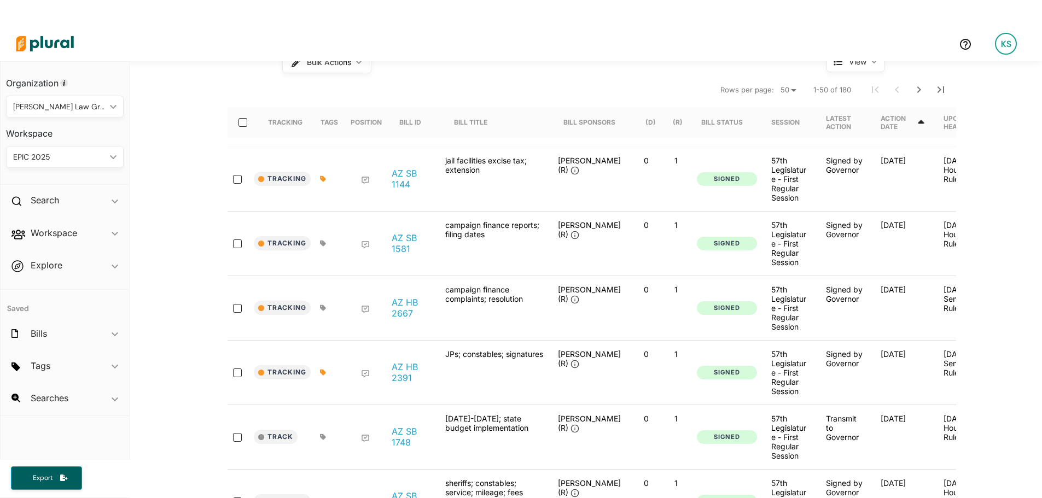
scroll to position [78, 0]
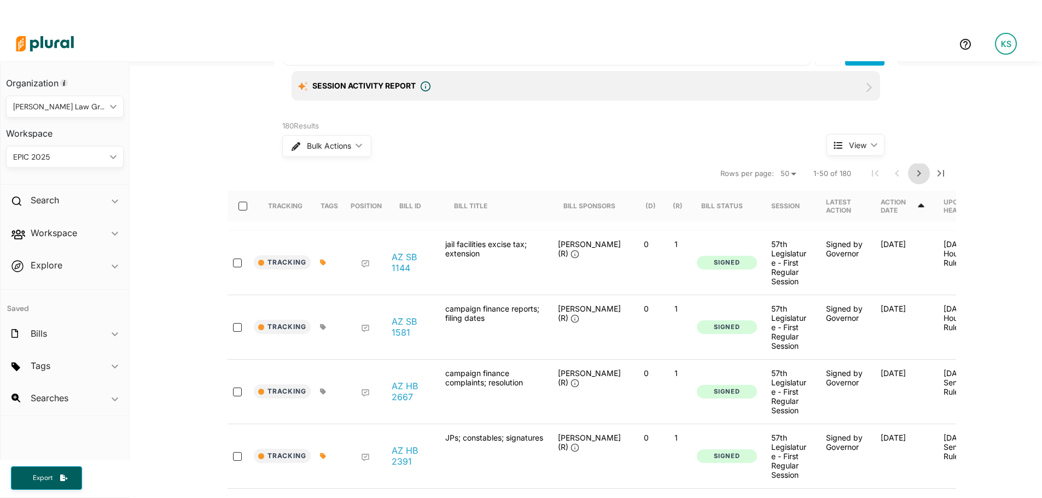
click at [913, 173] on icon "Next Page" at bounding box center [919, 173] width 13 height 13
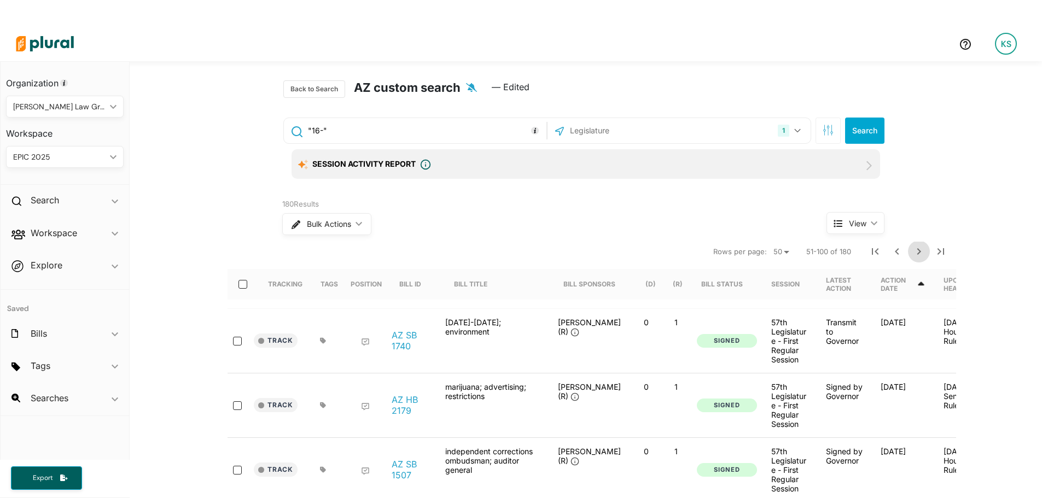
click at [913, 252] on icon "Next Page" at bounding box center [919, 251] width 13 height 13
click at [915, 255] on icon "Next Page" at bounding box center [919, 251] width 13 height 13
